Goal: Manage account settings

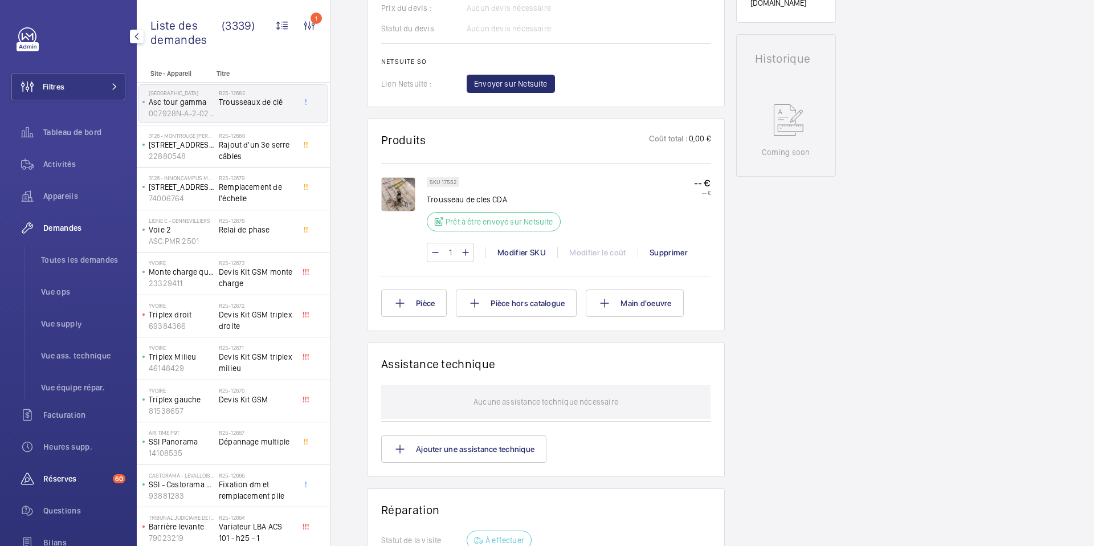
scroll to position [129, 0]
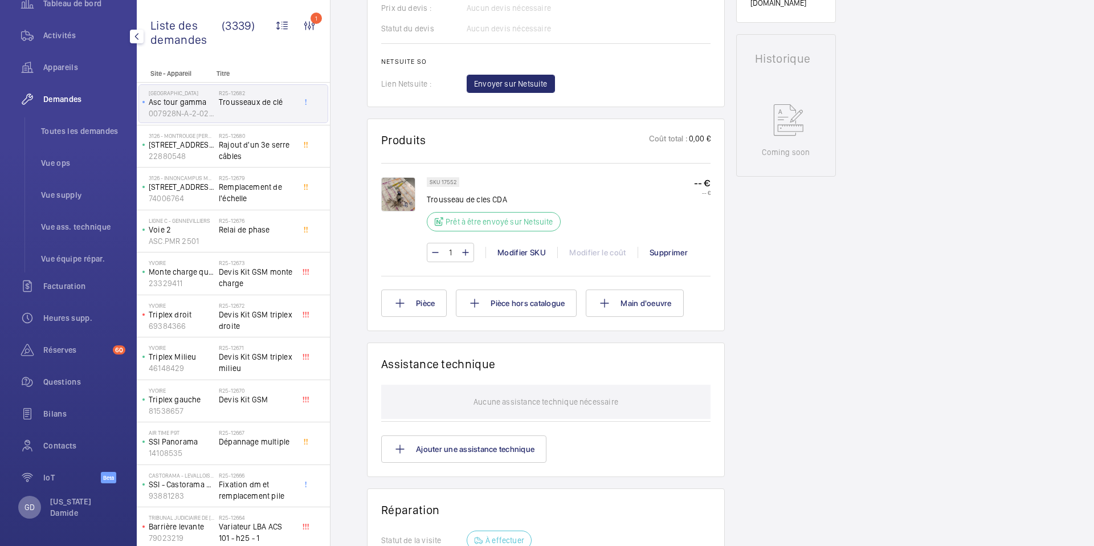
click at [36, 511] on div "GD" at bounding box center [29, 507] width 23 height 23
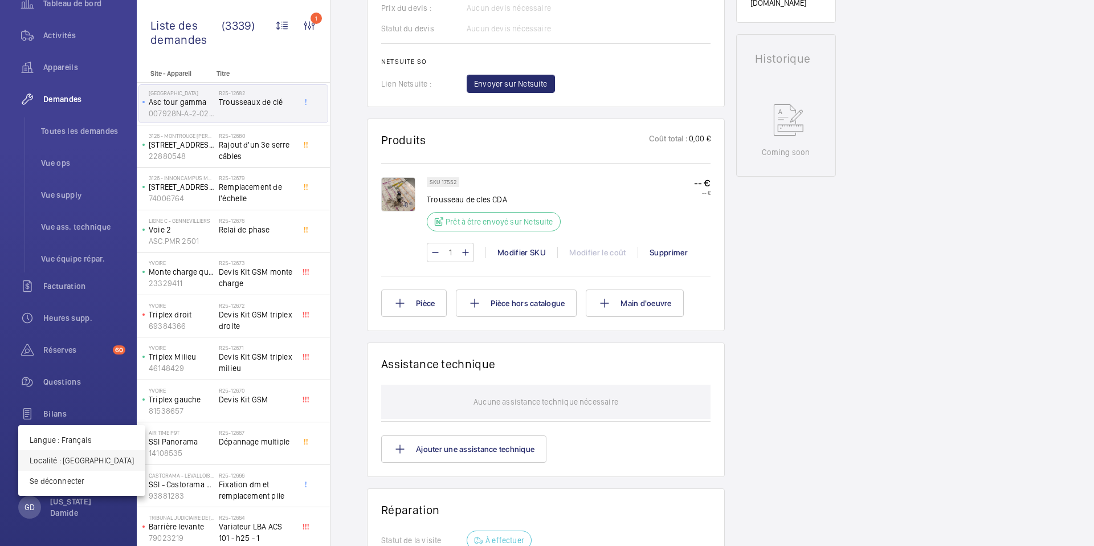
click at [83, 462] on p "Localité : France" at bounding box center [82, 460] width 104 height 11
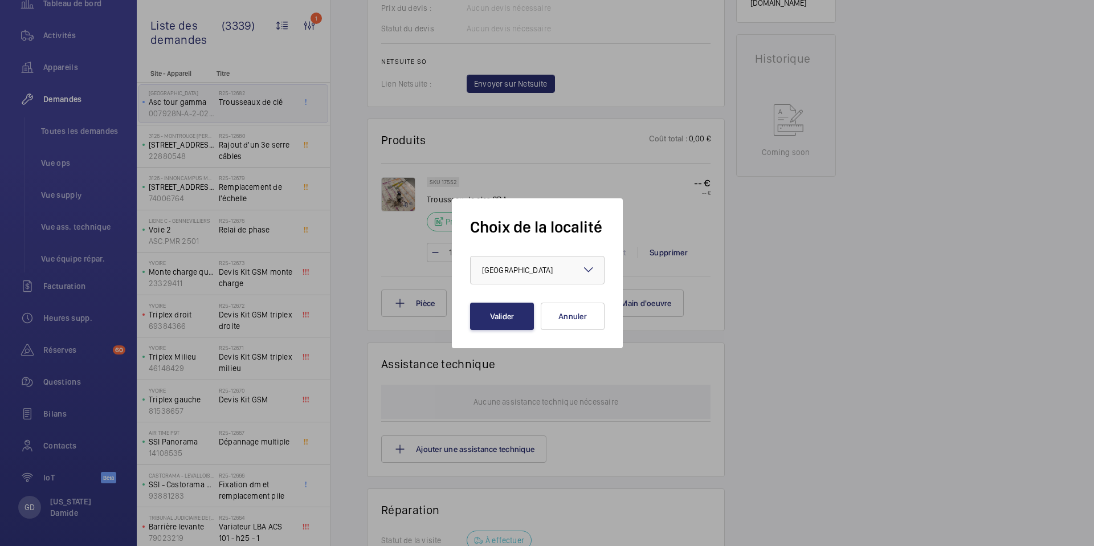
click at [32, 509] on div at bounding box center [547, 273] width 1094 height 546
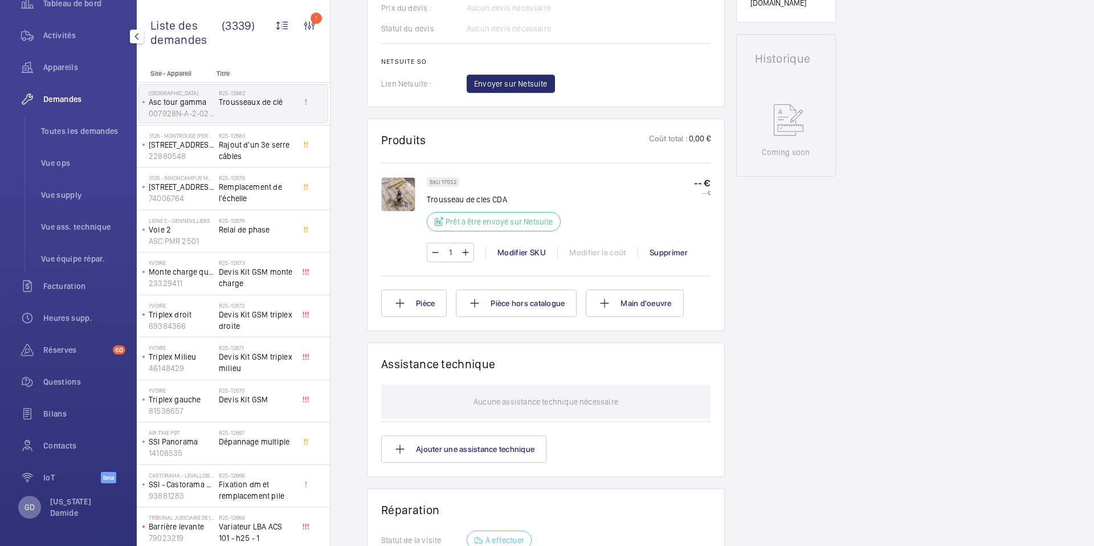
click at [30, 510] on p "GD" at bounding box center [30, 506] width 10 height 11
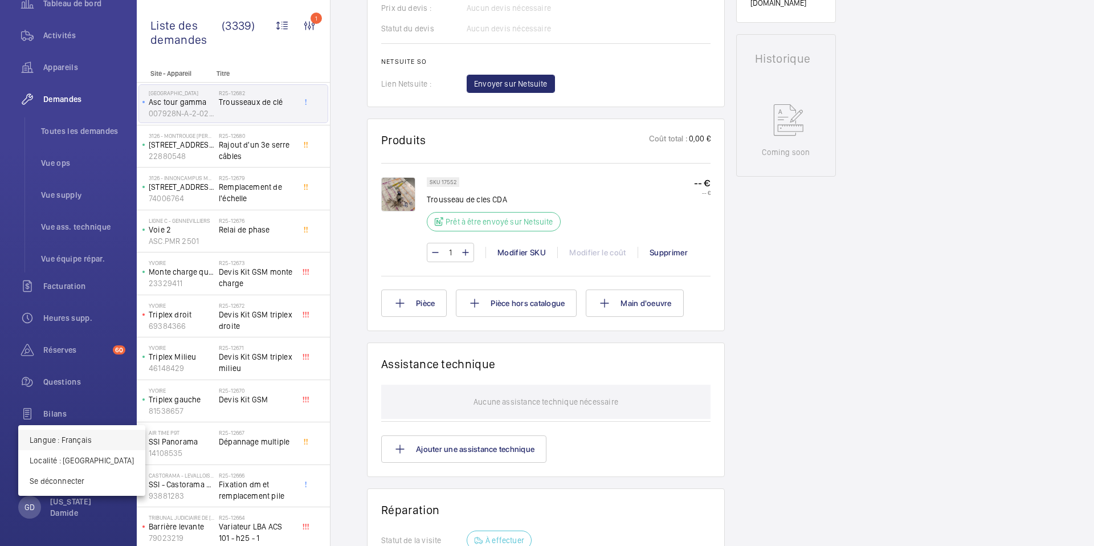
click at [81, 444] on p "Langue : Français" at bounding box center [82, 439] width 104 height 11
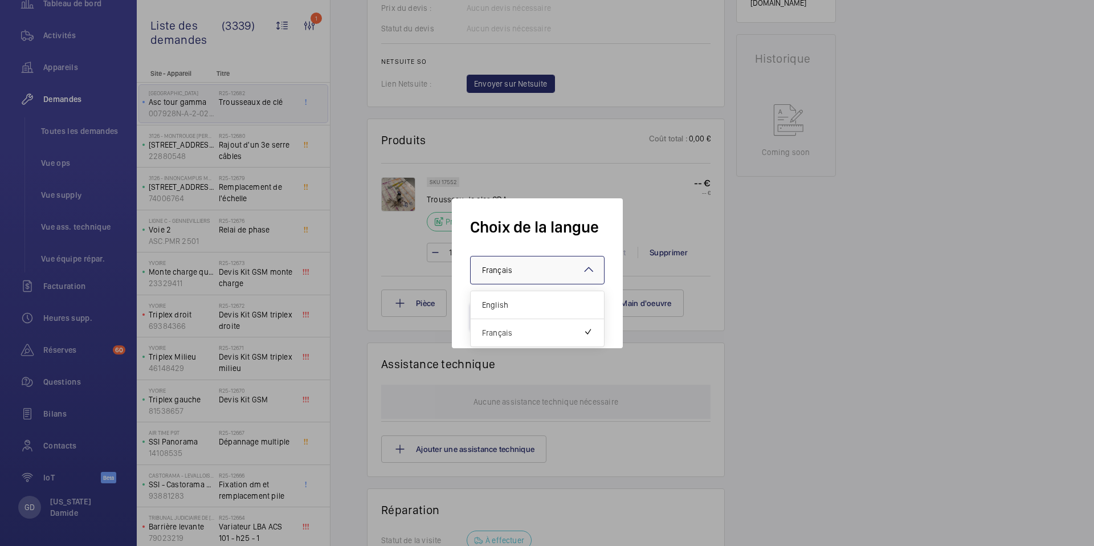
click at [534, 271] on div "× Français" at bounding box center [511, 269] width 59 height 11
click at [505, 309] on span "English" at bounding box center [537, 304] width 111 height 11
click at [496, 316] on button "Valider" at bounding box center [502, 316] width 64 height 27
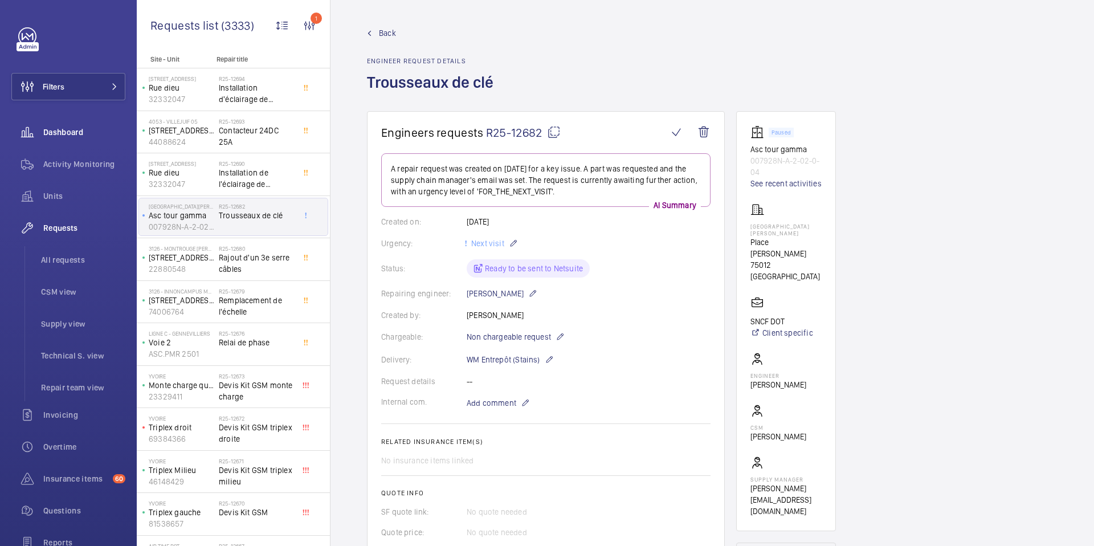
click at [68, 133] on span "Dashboard" at bounding box center [84, 132] width 82 height 11
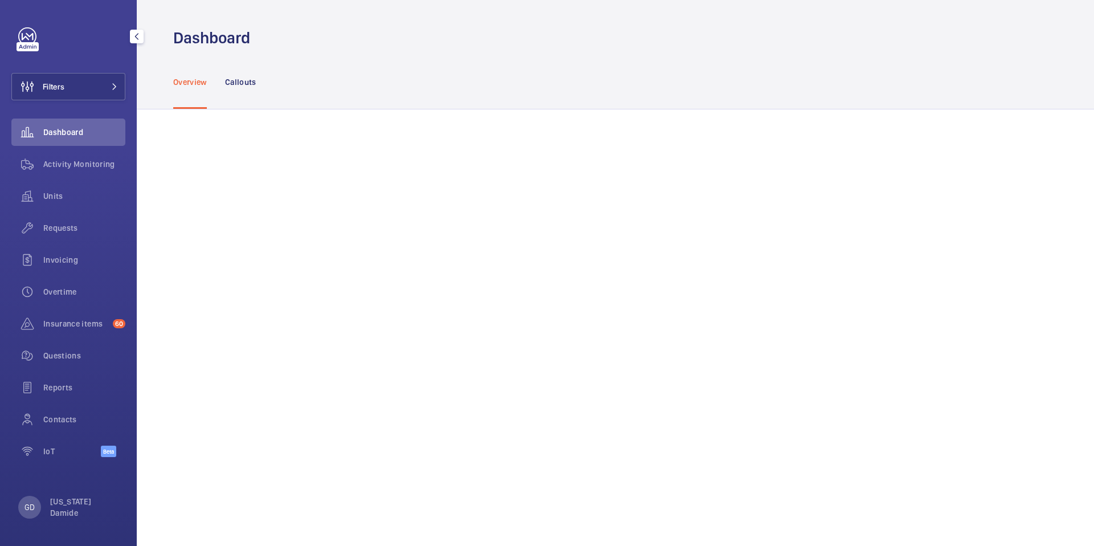
click at [68, 133] on span "Dashboard" at bounding box center [84, 132] width 82 height 11
click at [240, 80] on p "Callouts" at bounding box center [240, 81] width 31 height 11
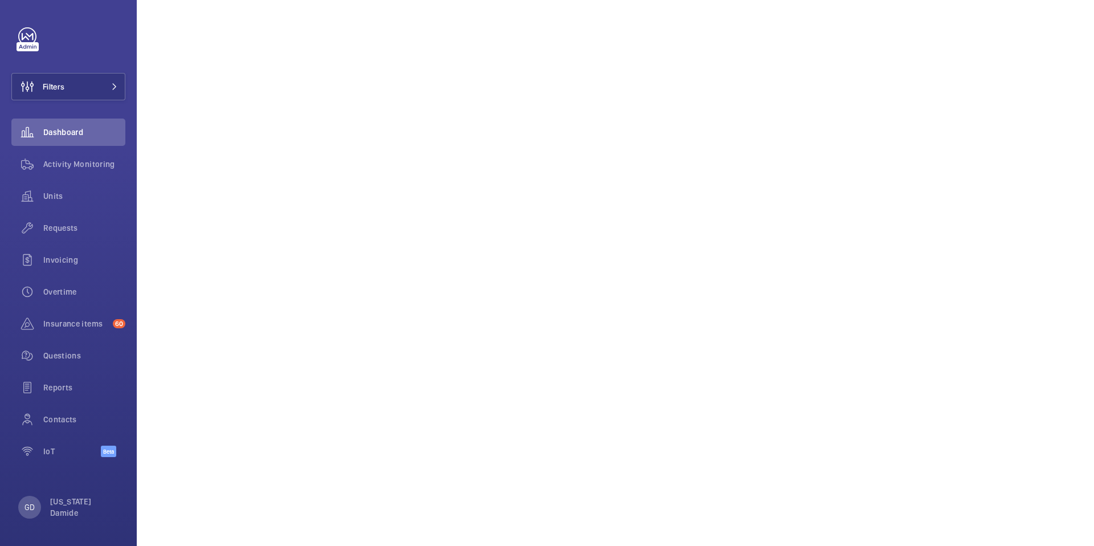
scroll to position [952, 0]
click at [32, 507] on p "GD" at bounding box center [30, 506] width 10 height 11
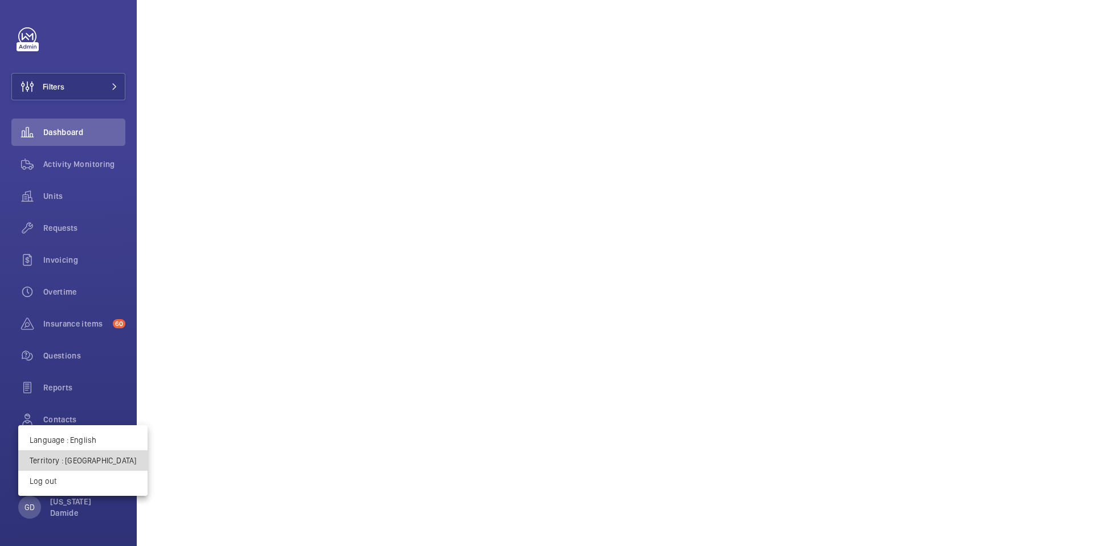
click at [86, 458] on p "Territory : [GEOGRAPHIC_DATA]" at bounding box center [83, 460] width 107 height 11
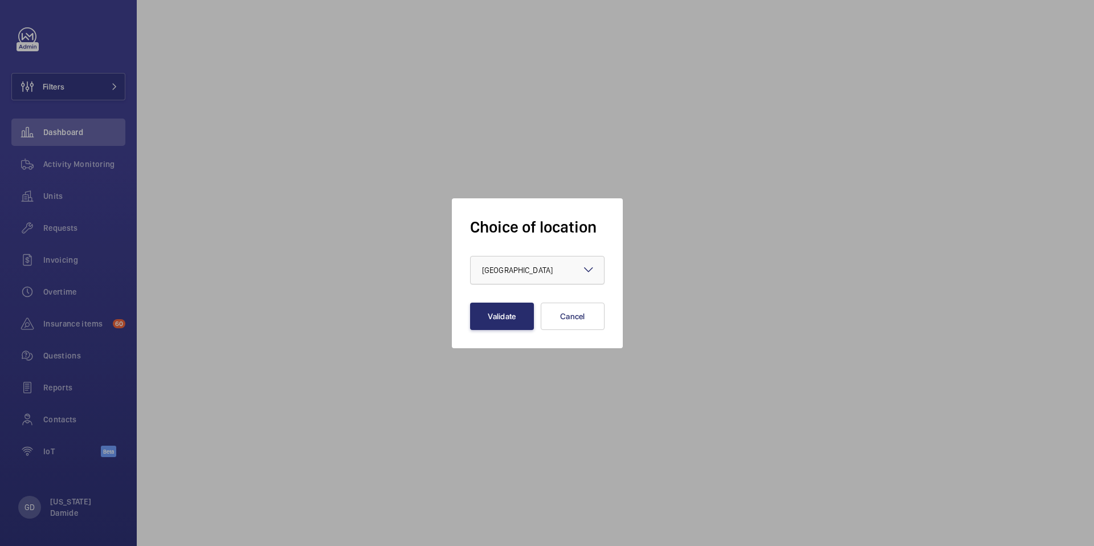
click at [551, 284] on form "Choice of location × [GEOGRAPHIC_DATA] × Validate Cancel" at bounding box center [537, 273] width 134 height 113
click at [554, 279] on div at bounding box center [537, 269] width 133 height 27
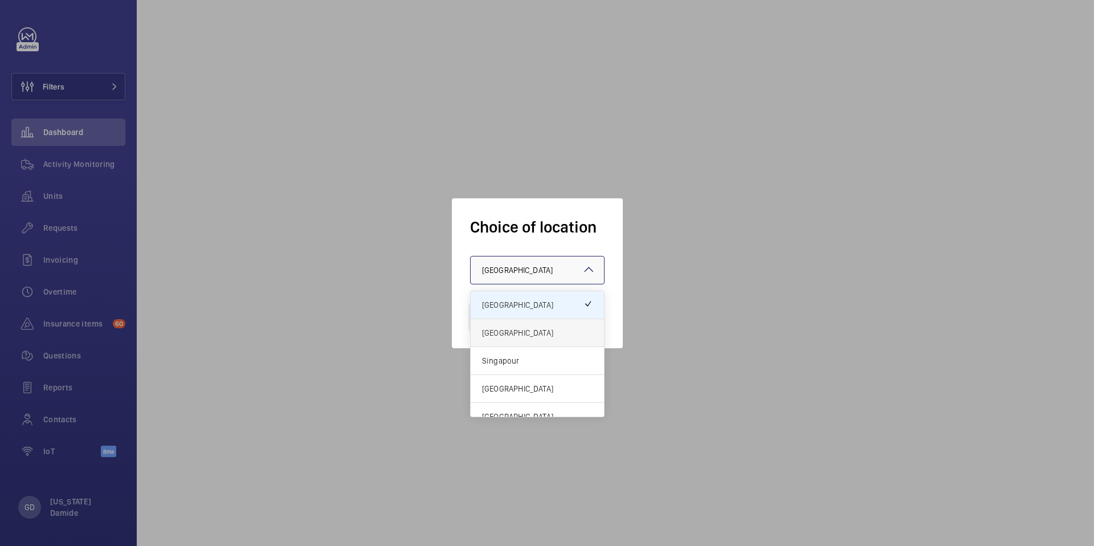
click at [529, 334] on span "[GEOGRAPHIC_DATA]" at bounding box center [537, 332] width 111 height 11
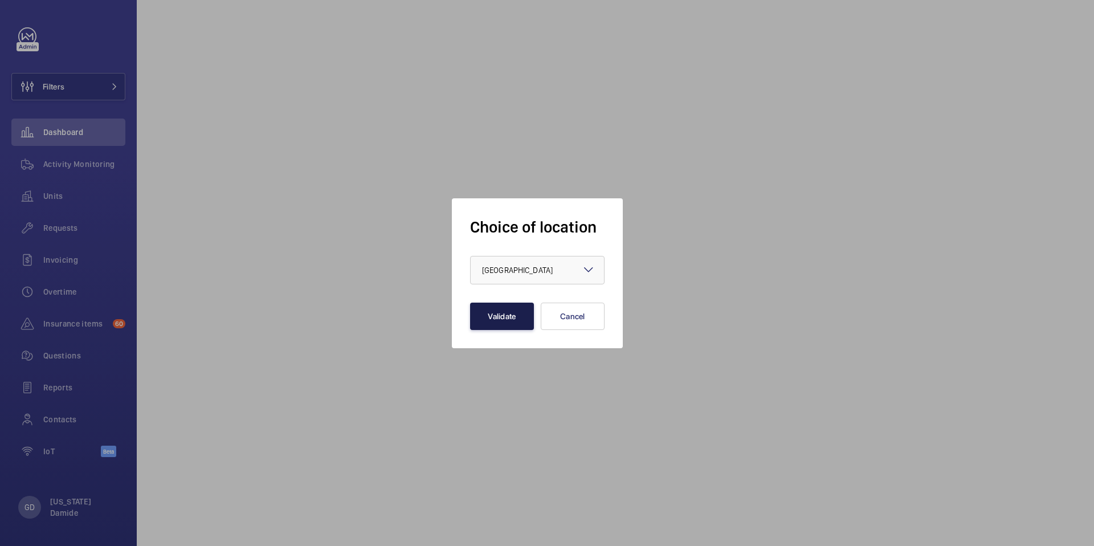
click at [511, 315] on button "Validate" at bounding box center [502, 316] width 64 height 27
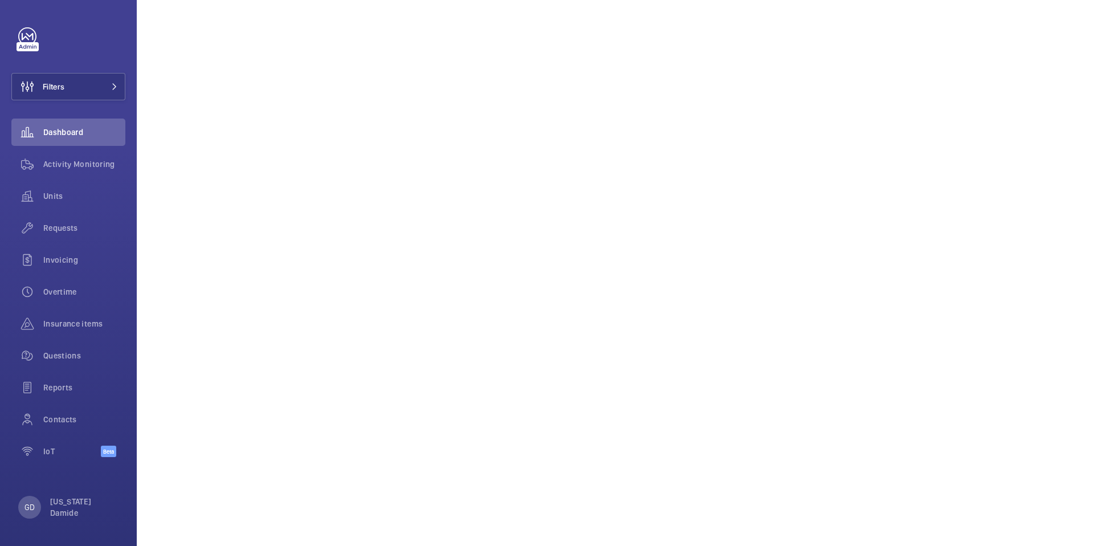
scroll to position [835, 0]
